Goal: Information Seeking & Learning: Check status

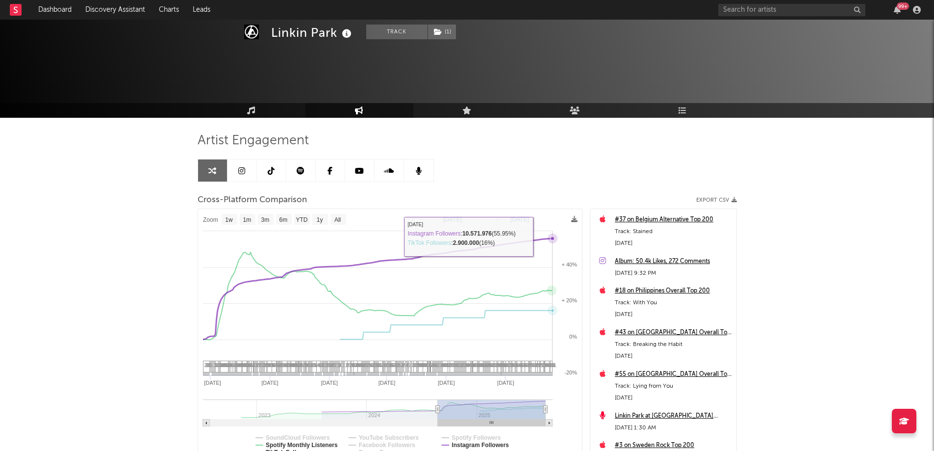
select select "1w"
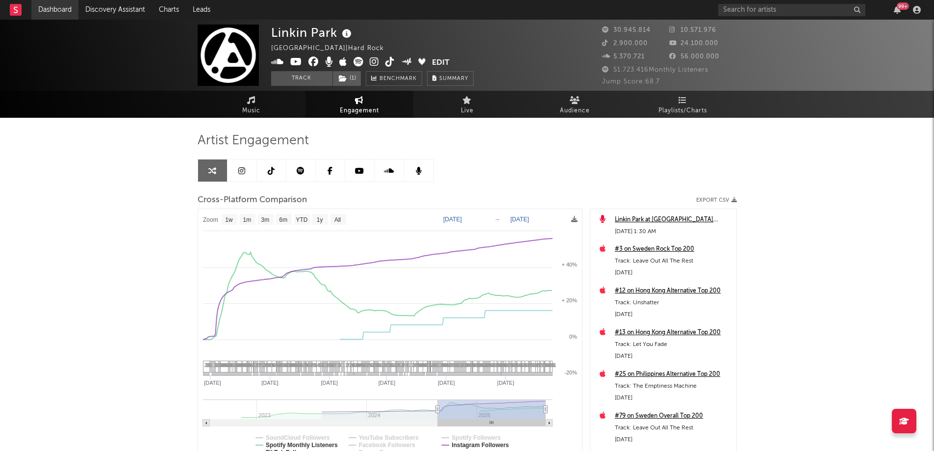
click at [42, 7] on link "Dashboard" at bounding box center [54, 10] width 47 height 20
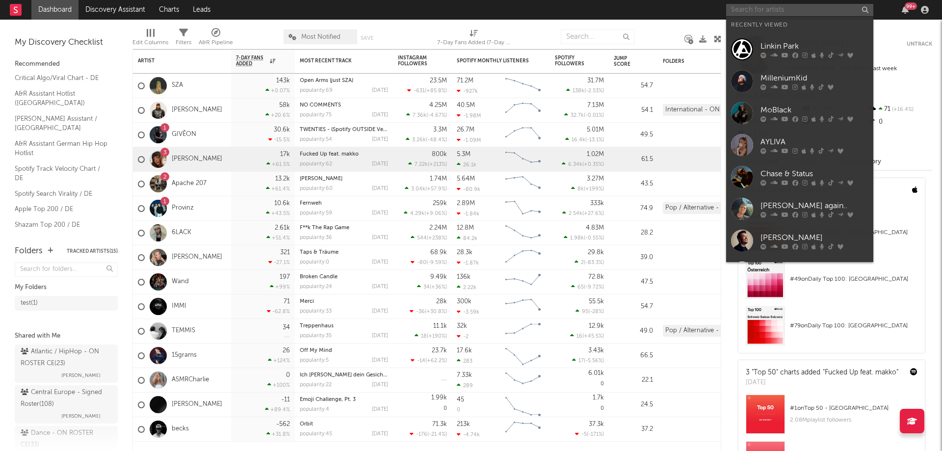
click at [788, 8] on input "text" at bounding box center [799, 10] width 147 height 12
click at [765, 12] on input "text" at bounding box center [799, 10] width 147 height 12
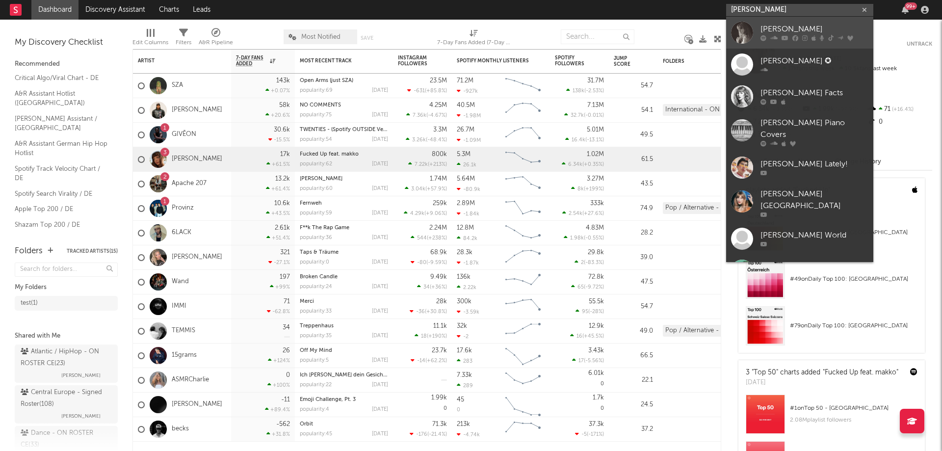
type input "[PERSON_NAME]"
click at [793, 35] on div "[PERSON_NAME]" at bounding box center [814, 30] width 108 height 12
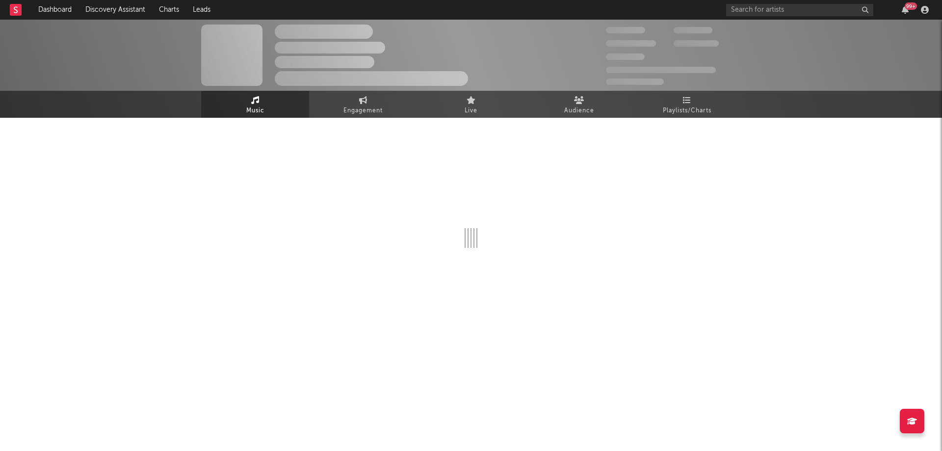
click at [465, 217] on div at bounding box center [470, 189] width 539 height 115
select select "6m"
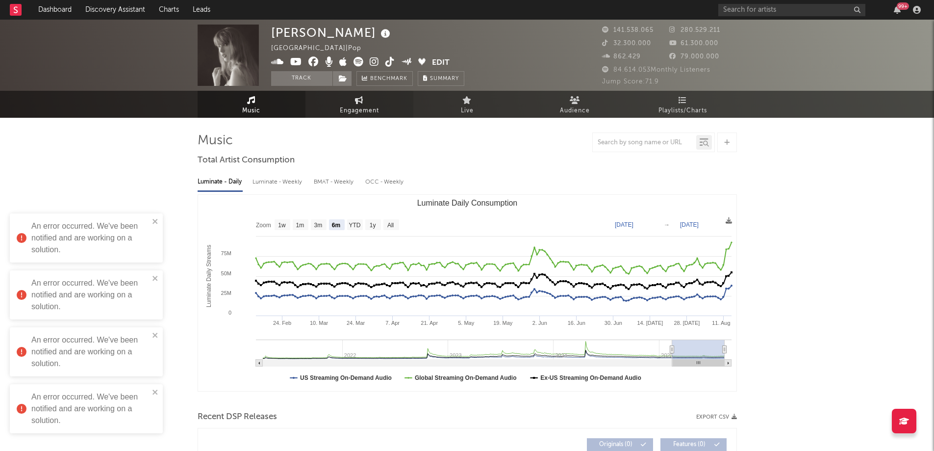
click at [360, 105] on span "Engagement" at bounding box center [359, 111] width 39 height 12
select select "1w"
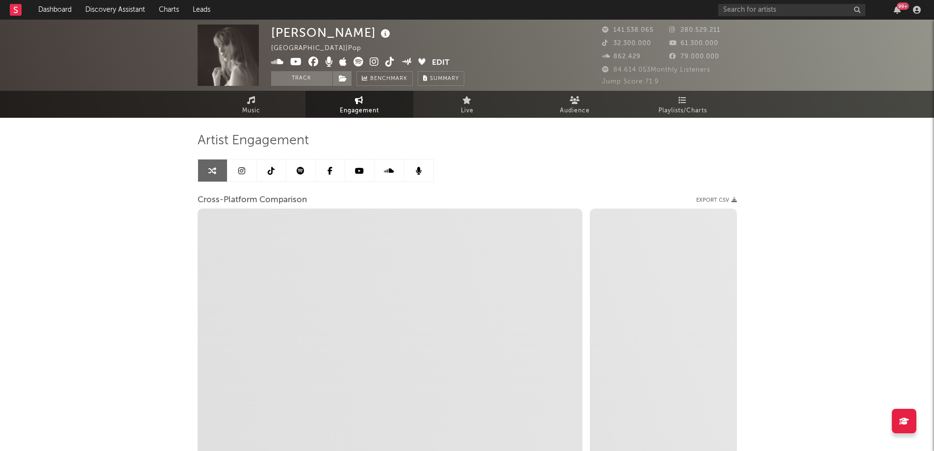
click at [242, 171] on icon at bounding box center [241, 171] width 7 height 8
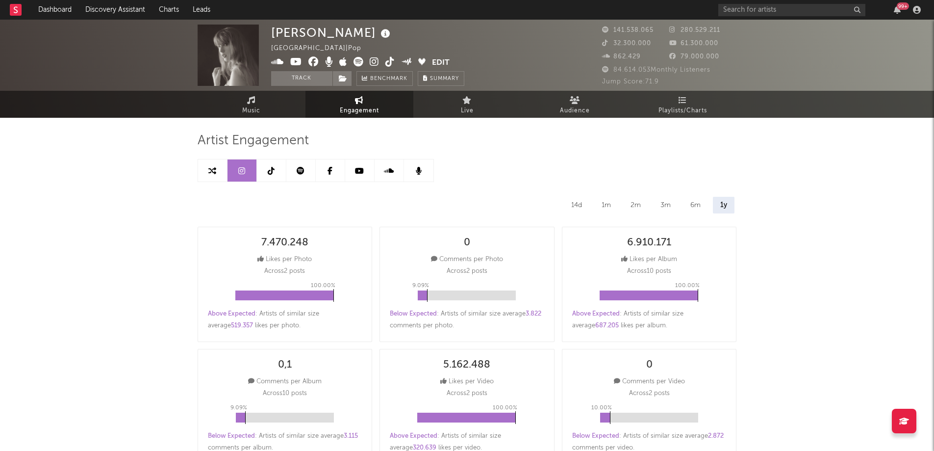
select select "6m"
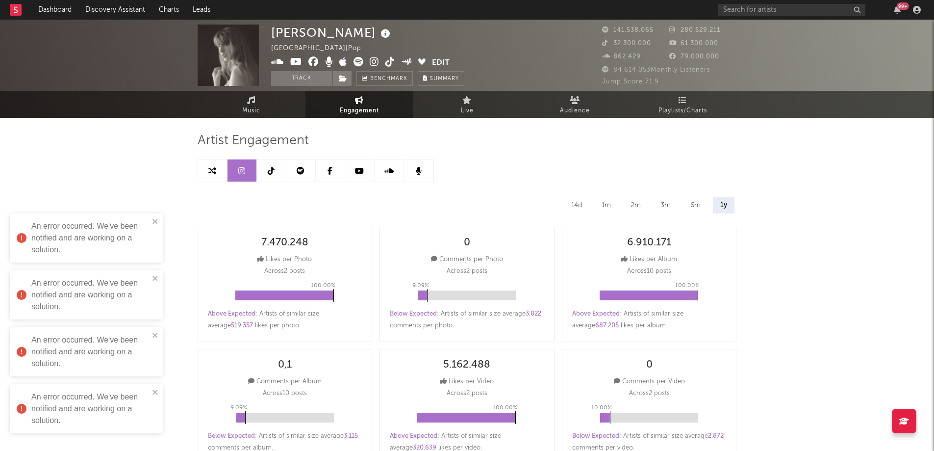
click at [208, 171] on icon at bounding box center [212, 171] width 8 height 8
select select "1w"
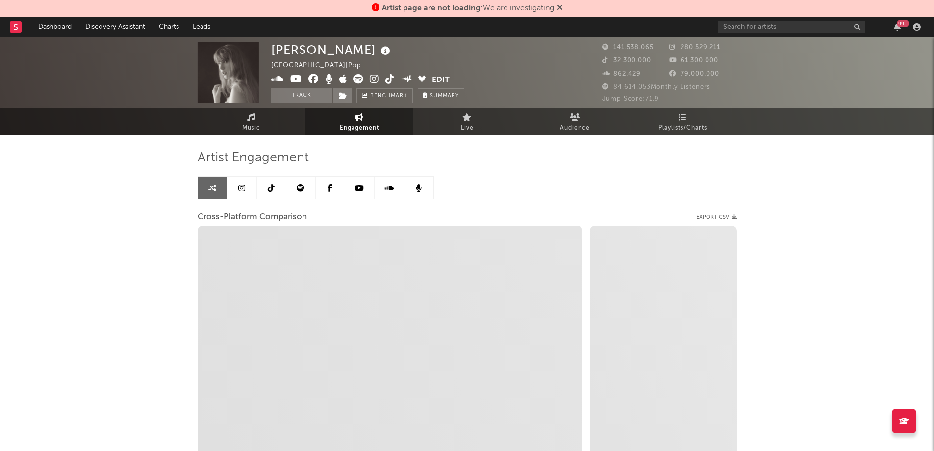
click at [563, 8] on icon at bounding box center [560, 7] width 6 height 8
